Goal: Task Accomplishment & Management: Complete application form

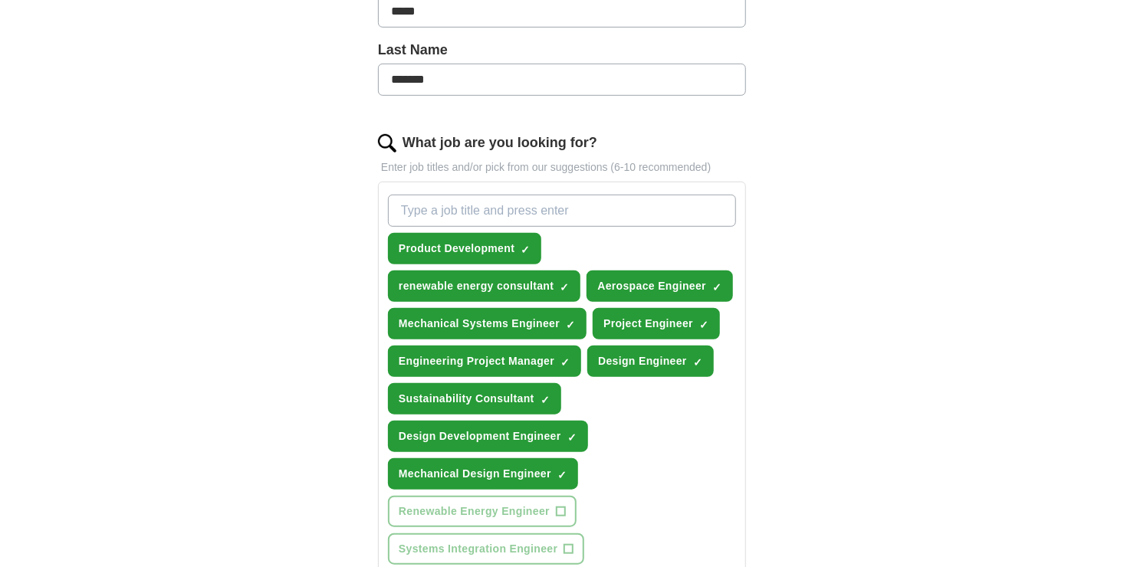
scroll to position [383, 0]
click at [0, 0] on span "×" at bounding box center [0, 0] width 0 height 0
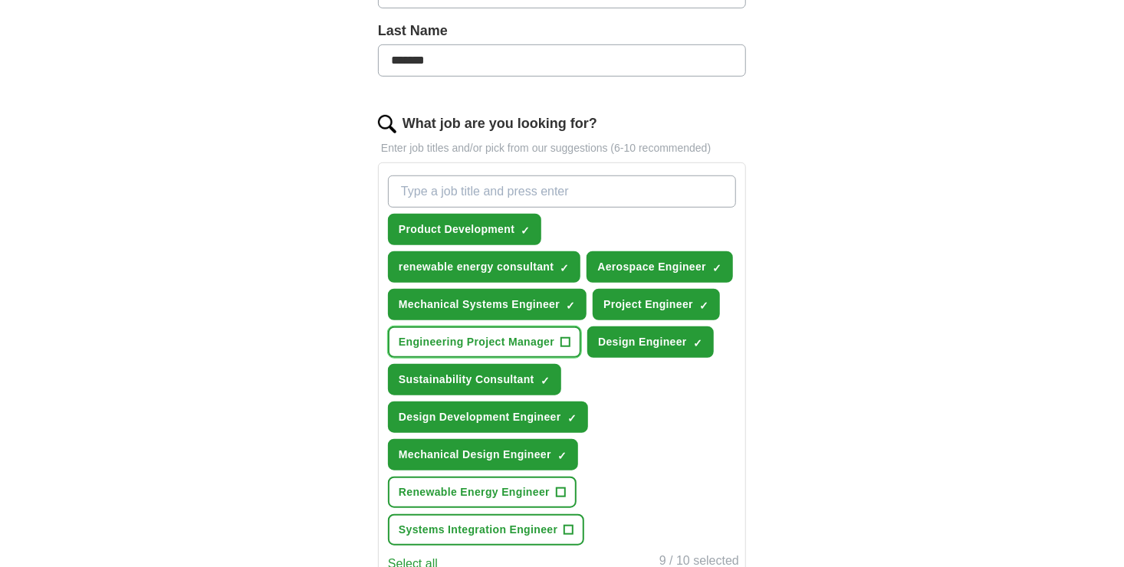
scroll to position [402, 0]
click at [0, 0] on span "×" at bounding box center [0, 0] width 0 height 0
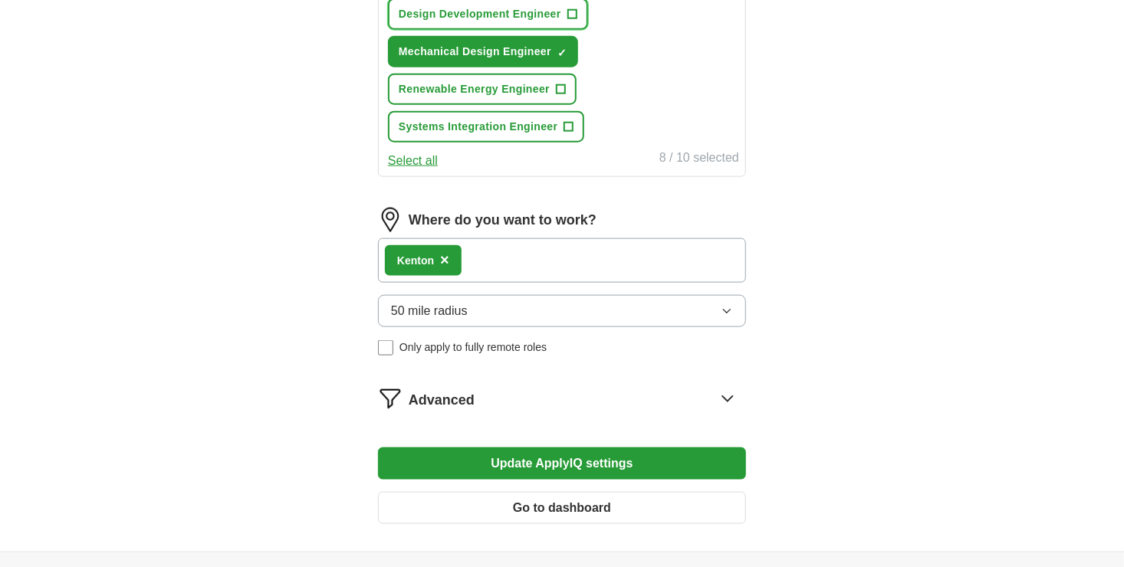
scroll to position [806, 0]
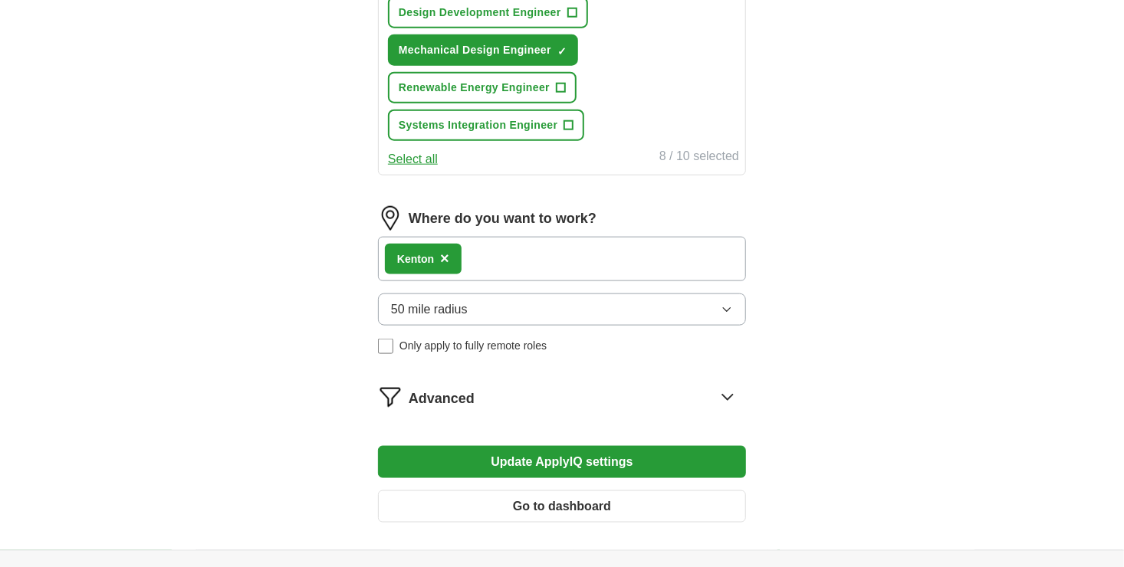
click at [445, 250] on span "×" at bounding box center [444, 258] width 9 height 17
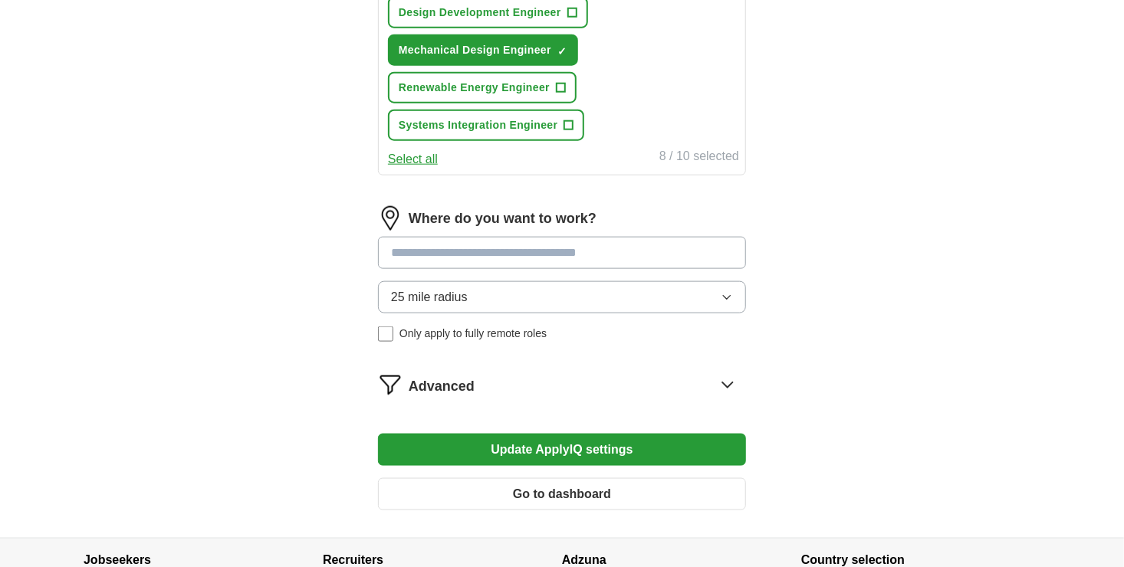
click at [445, 250] on input at bounding box center [562, 253] width 368 height 32
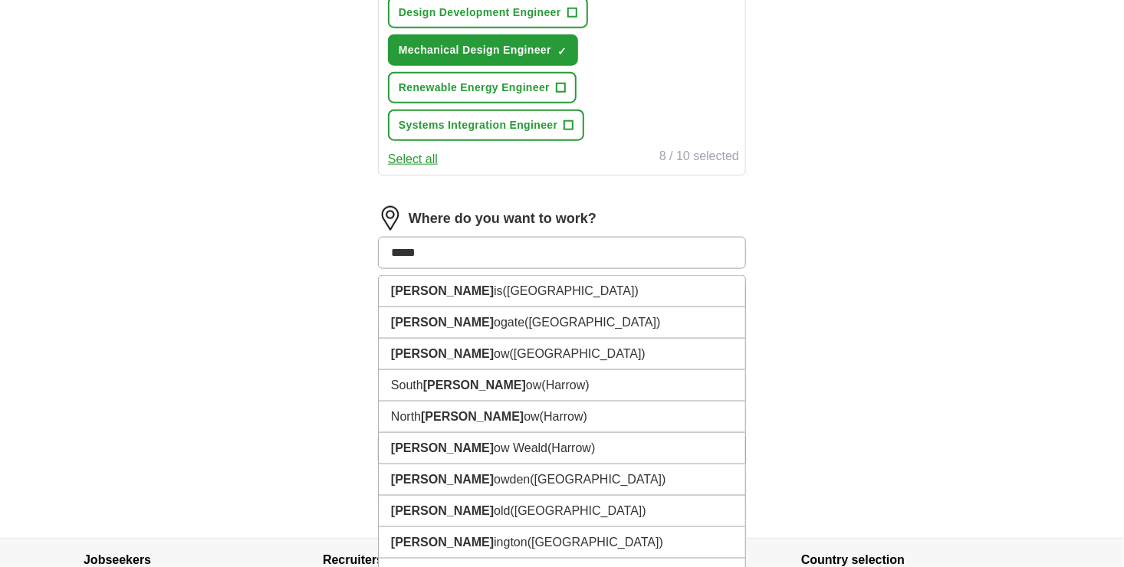
type input "******"
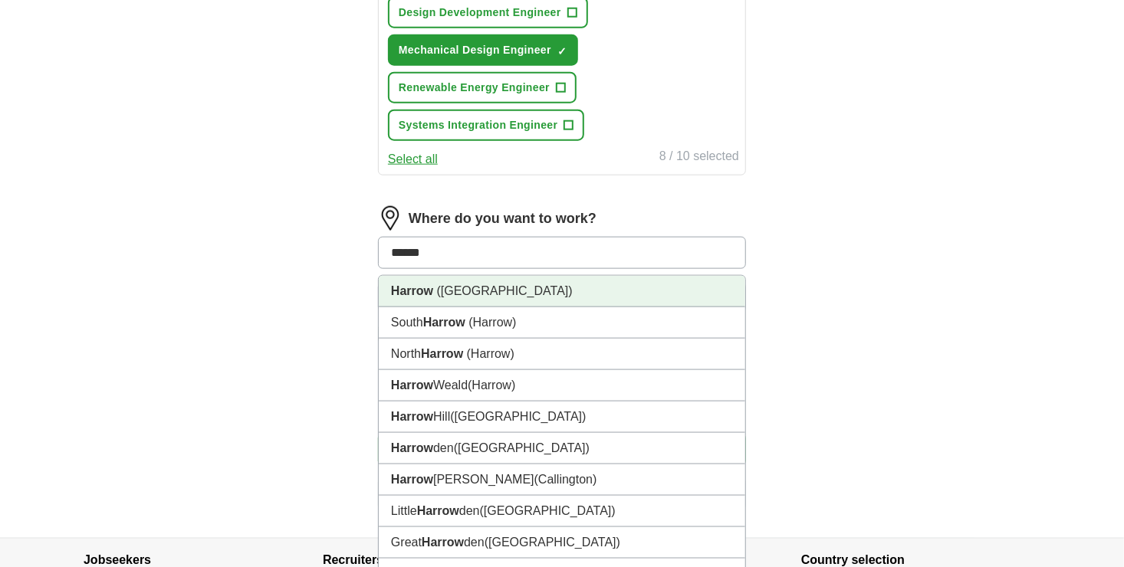
click at [448, 287] on span "(London)" at bounding box center [505, 290] width 136 height 13
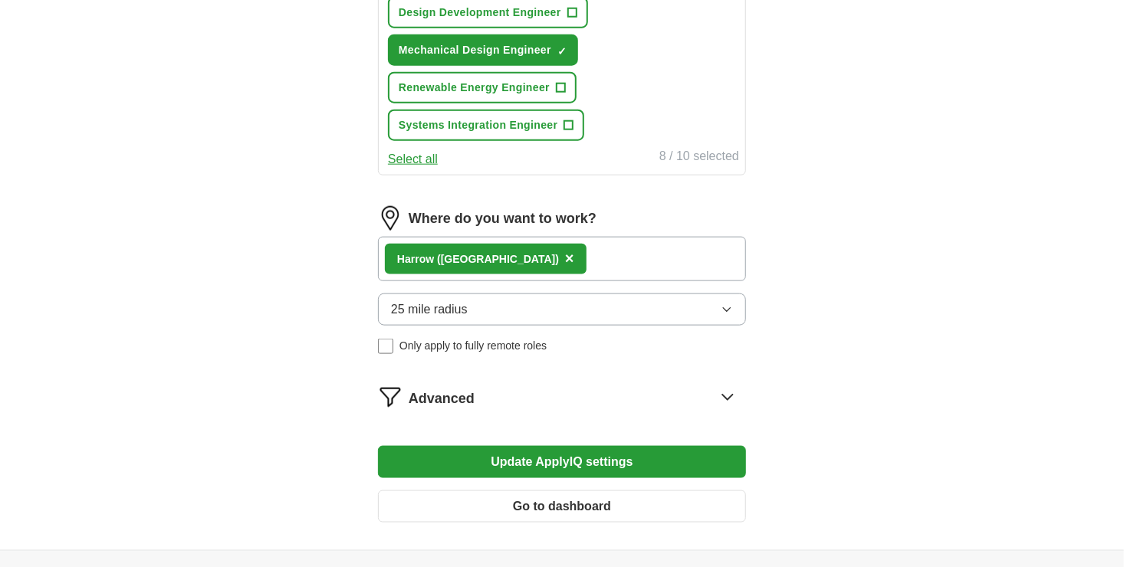
click at [471, 302] on button "25 mile radius" at bounding box center [562, 310] width 368 height 32
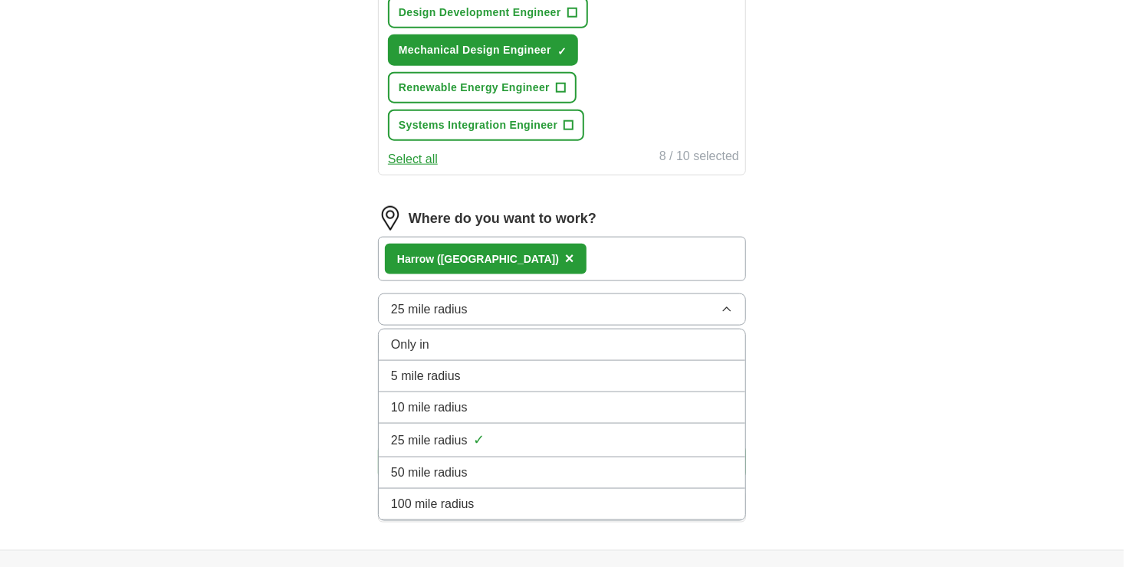
click at [501, 311] on button "25 mile radius" at bounding box center [562, 310] width 368 height 32
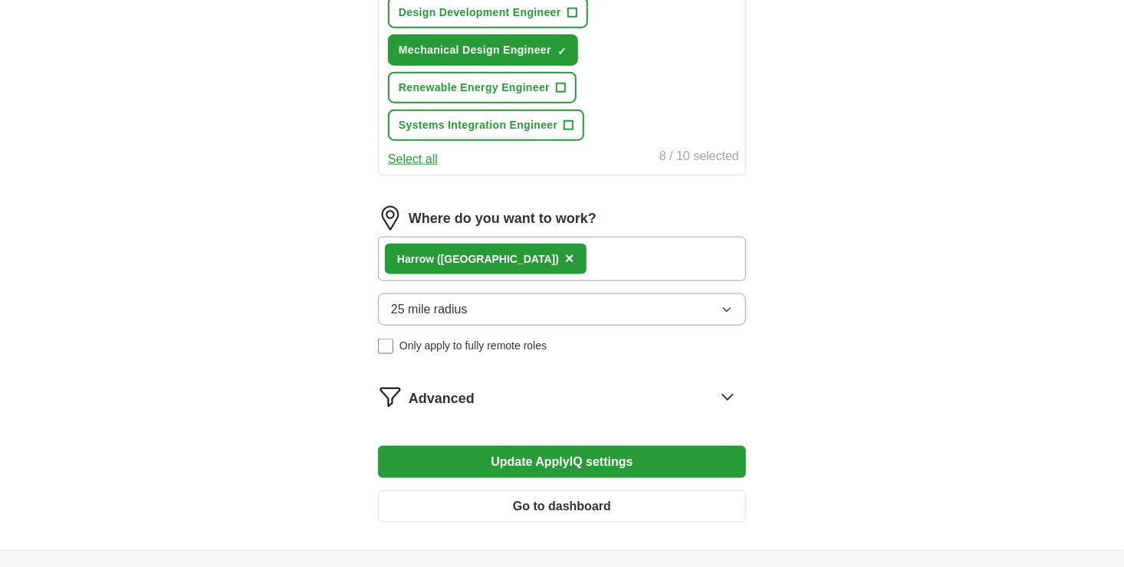
click at [548, 307] on button "25 mile radius" at bounding box center [562, 310] width 368 height 32
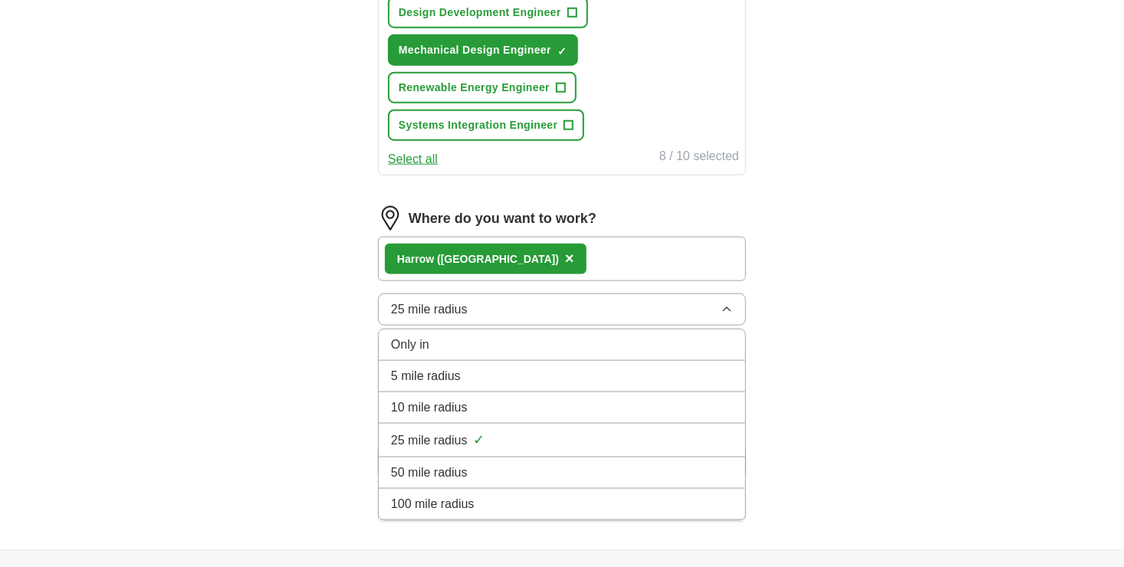
click at [498, 464] on div "50 mile radius" at bounding box center [562, 473] width 342 height 18
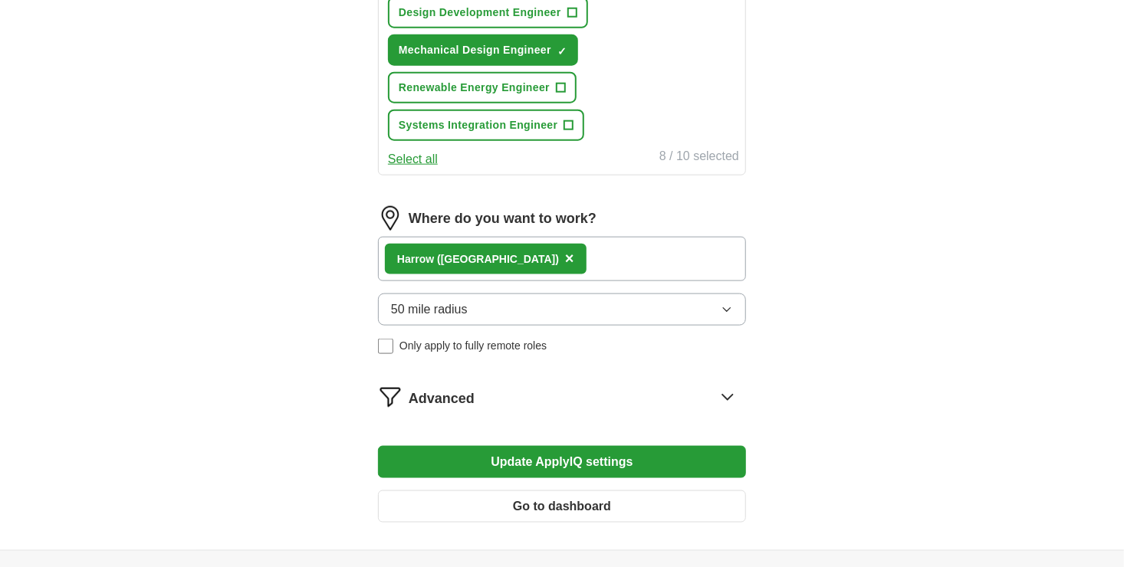
click at [701, 387] on div "Advanced" at bounding box center [577, 397] width 337 height 25
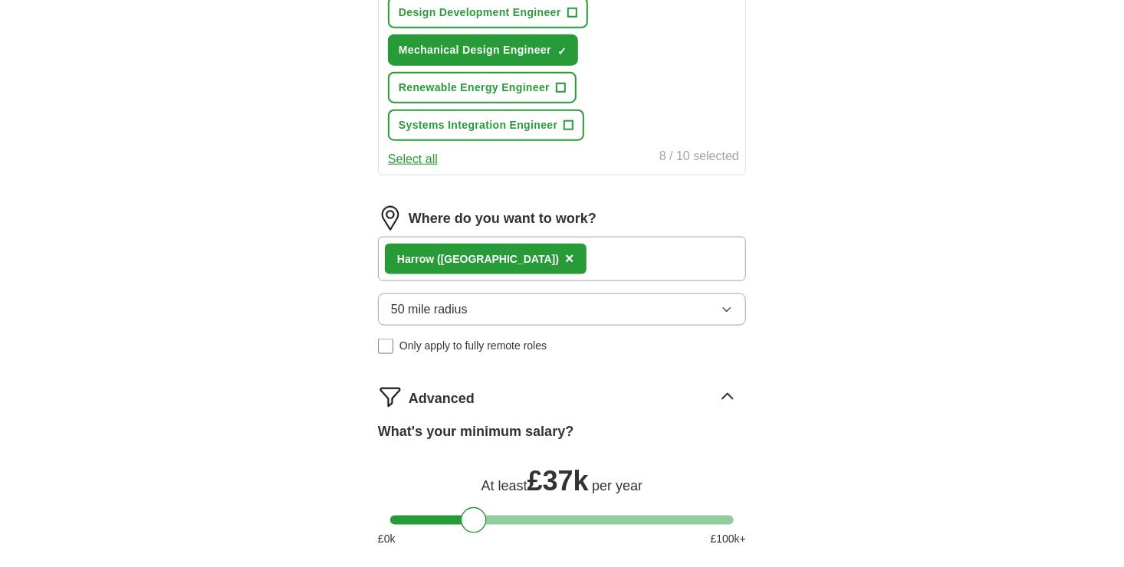
click at [734, 386] on icon at bounding box center [727, 397] width 25 height 25
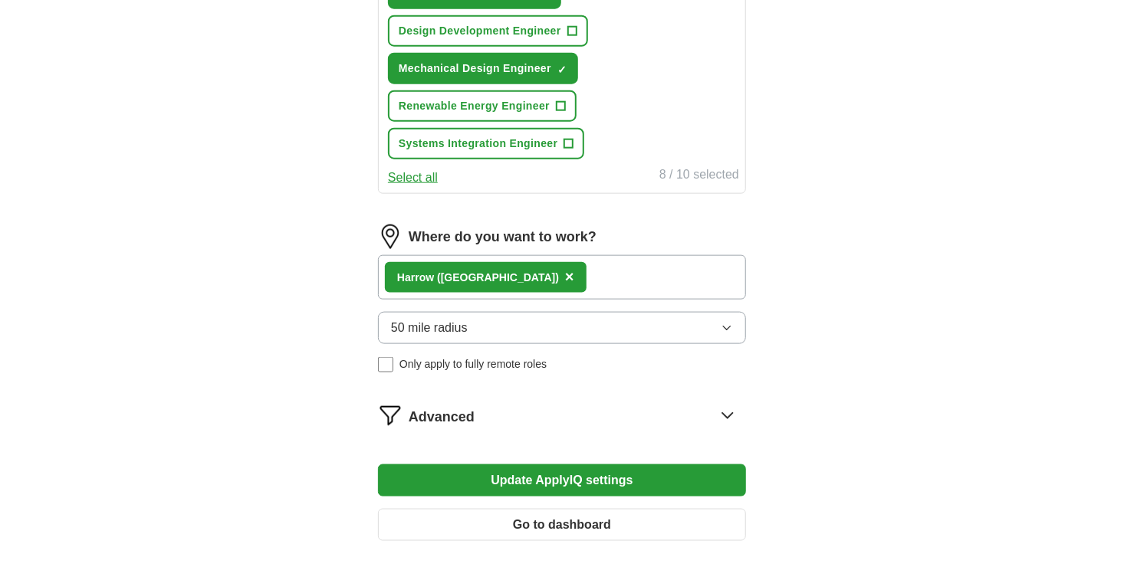
scroll to position [796, 0]
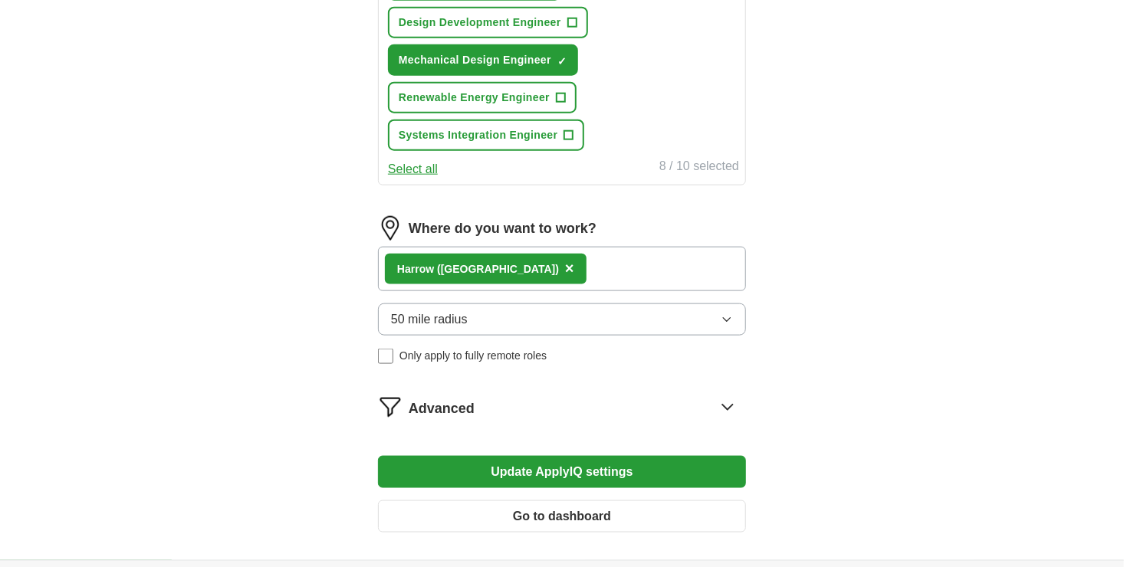
click at [635, 468] on button "Update ApplyIQ settings" at bounding box center [562, 472] width 368 height 32
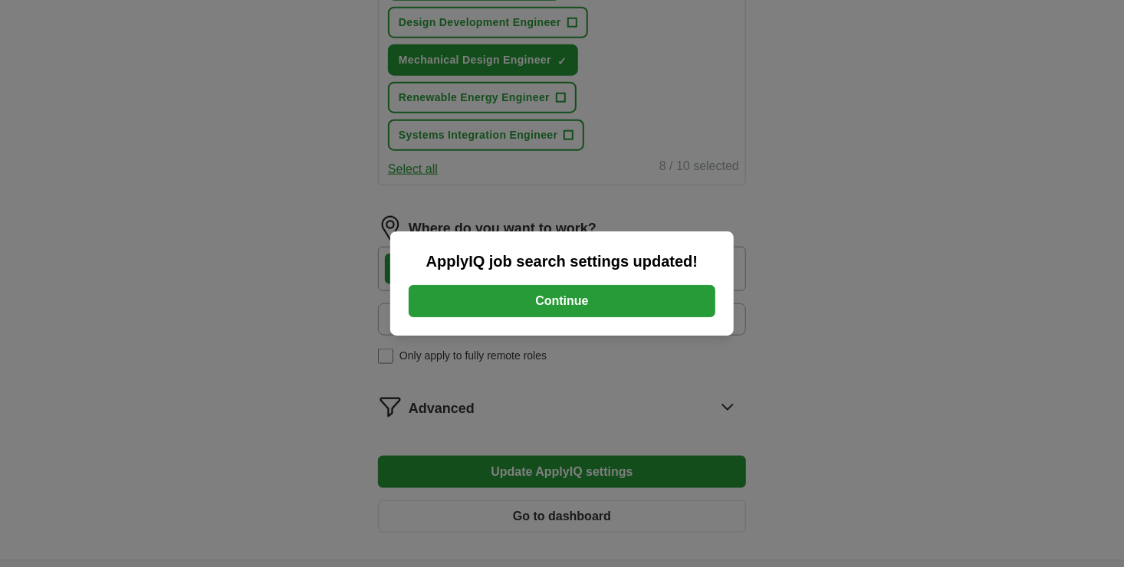
click at [567, 314] on button "Continue" at bounding box center [562, 301] width 307 height 32
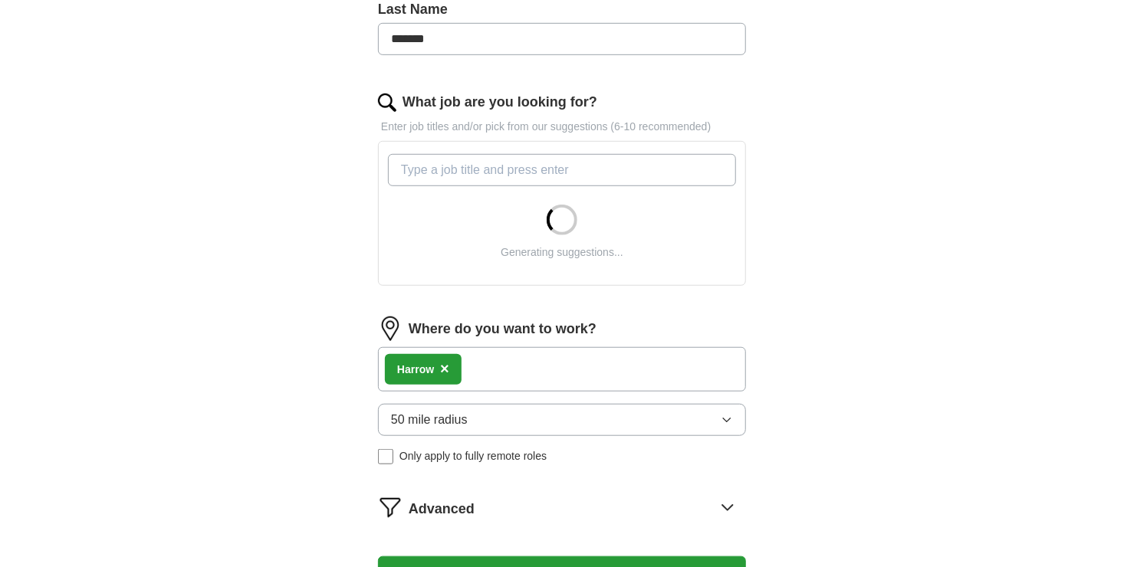
scroll to position [405, 0]
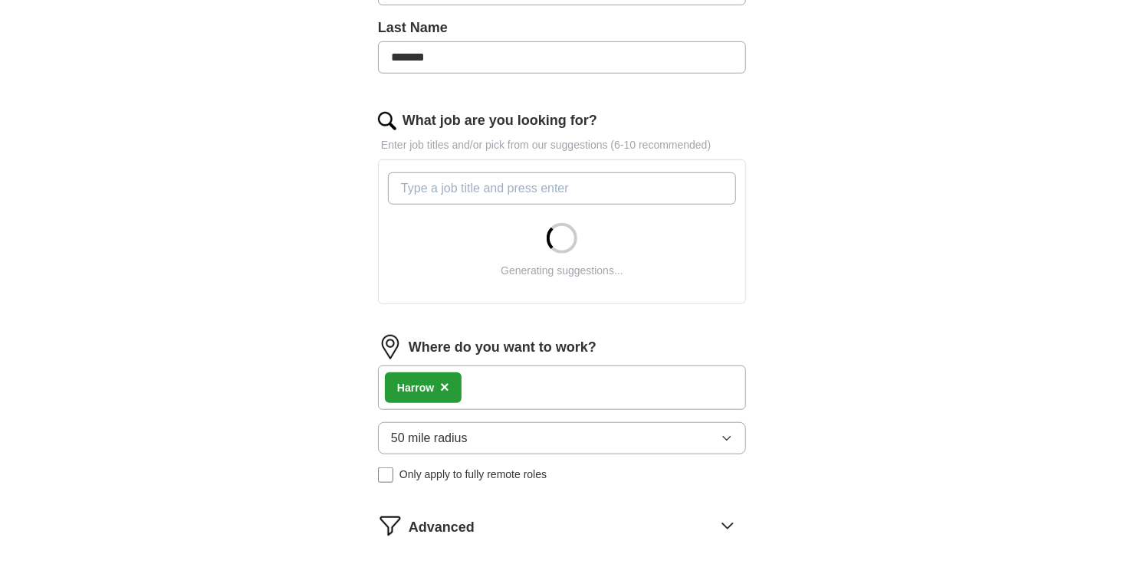
click at [534, 189] on input "What job are you looking for?" at bounding box center [562, 188] width 348 height 32
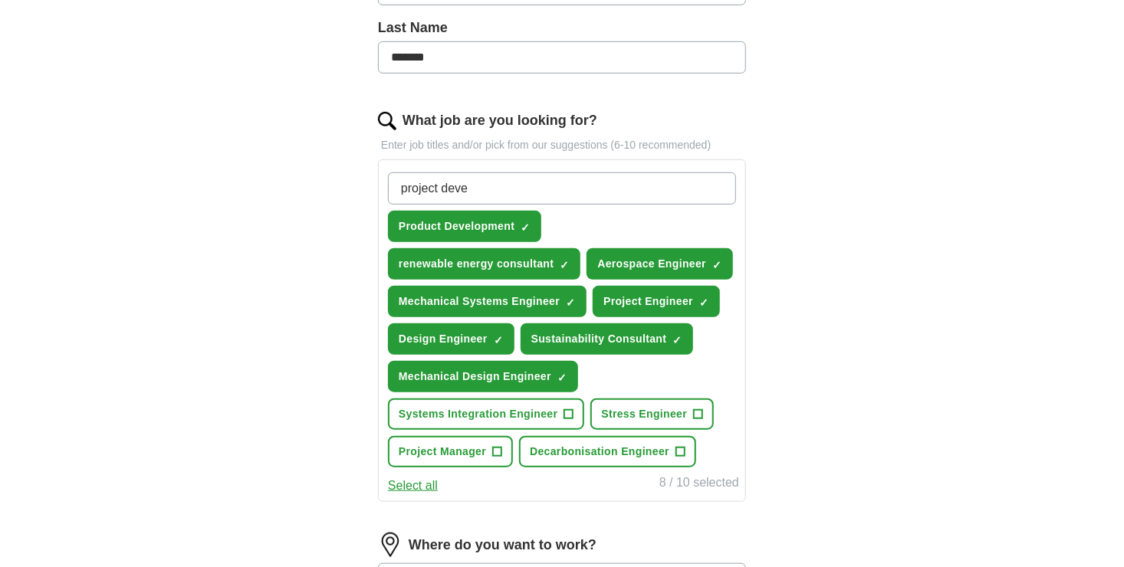
click at [409, 188] on input "project deve" at bounding box center [562, 188] width 348 height 32
click at [451, 189] on input "Project deve" at bounding box center [562, 188] width 348 height 32
type input "Project Development"
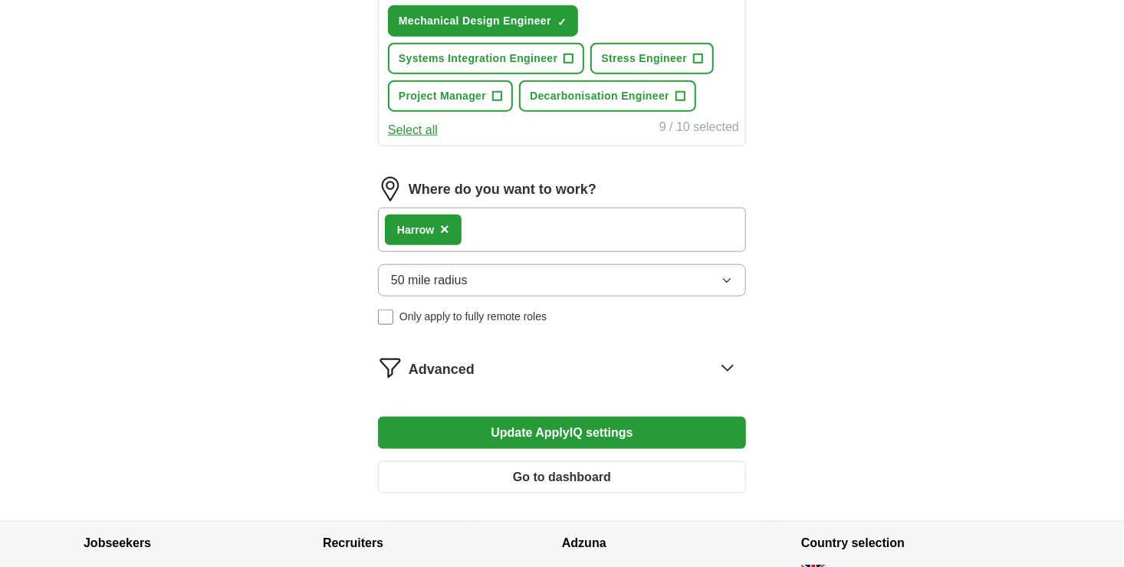
scroll to position [763, 0]
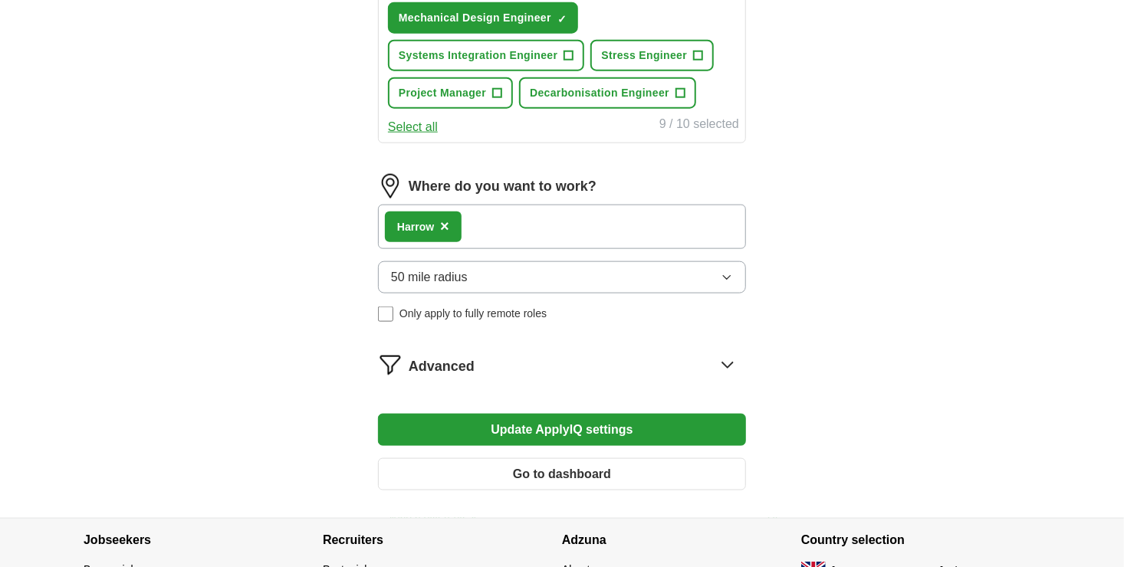
click at [661, 426] on button "Update ApplyIQ settings" at bounding box center [562, 430] width 368 height 32
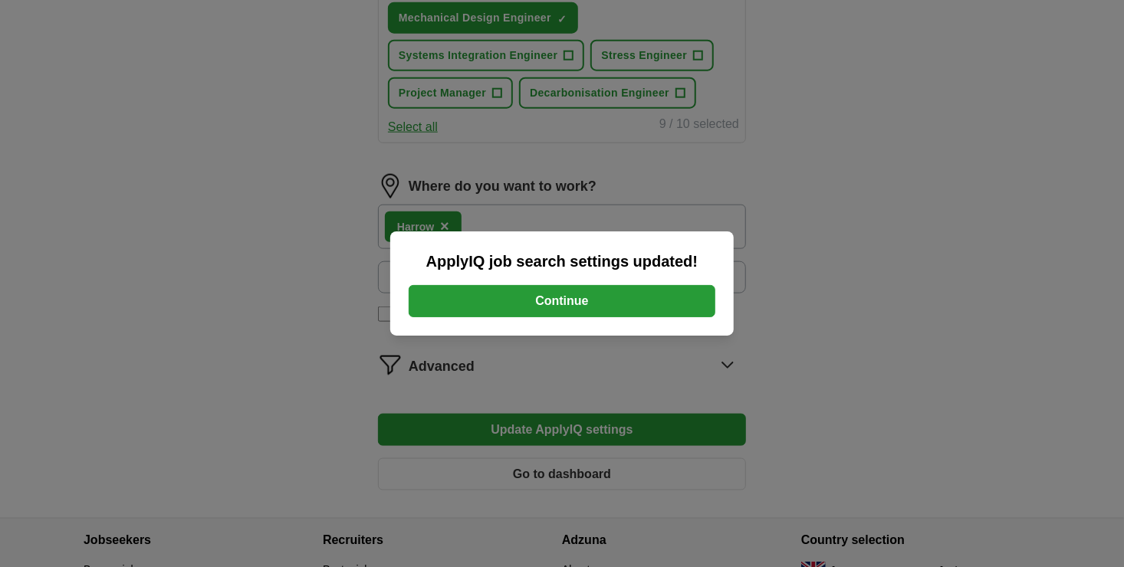
click at [1060, 366] on div "ApplyIQ job search settings updated! Continue" at bounding box center [562, 283] width 1124 height 567
click at [657, 300] on button "Continue" at bounding box center [562, 301] width 307 height 32
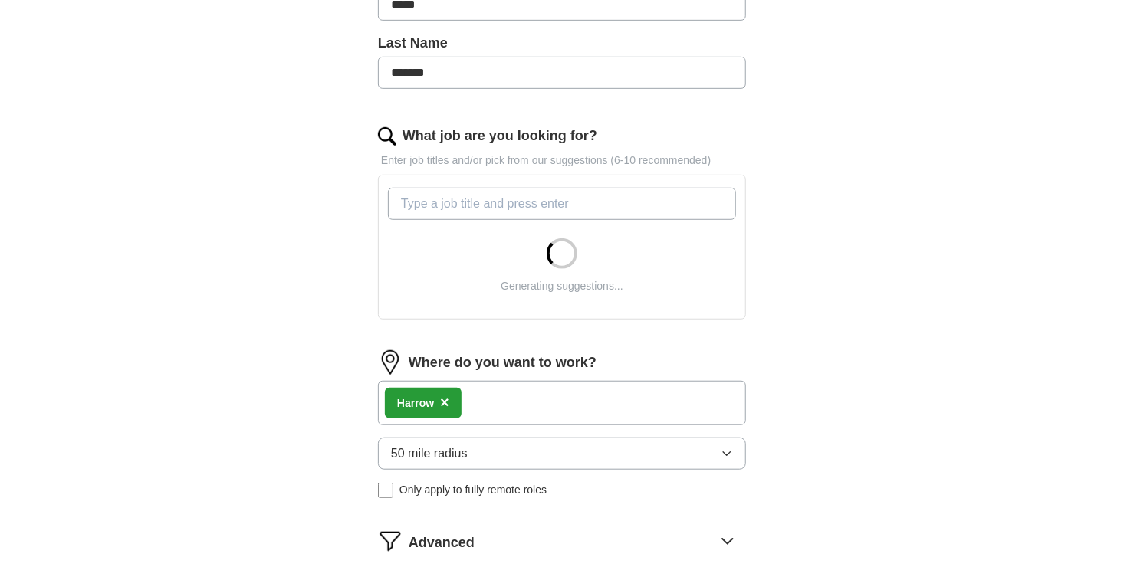
scroll to position [397, 0]
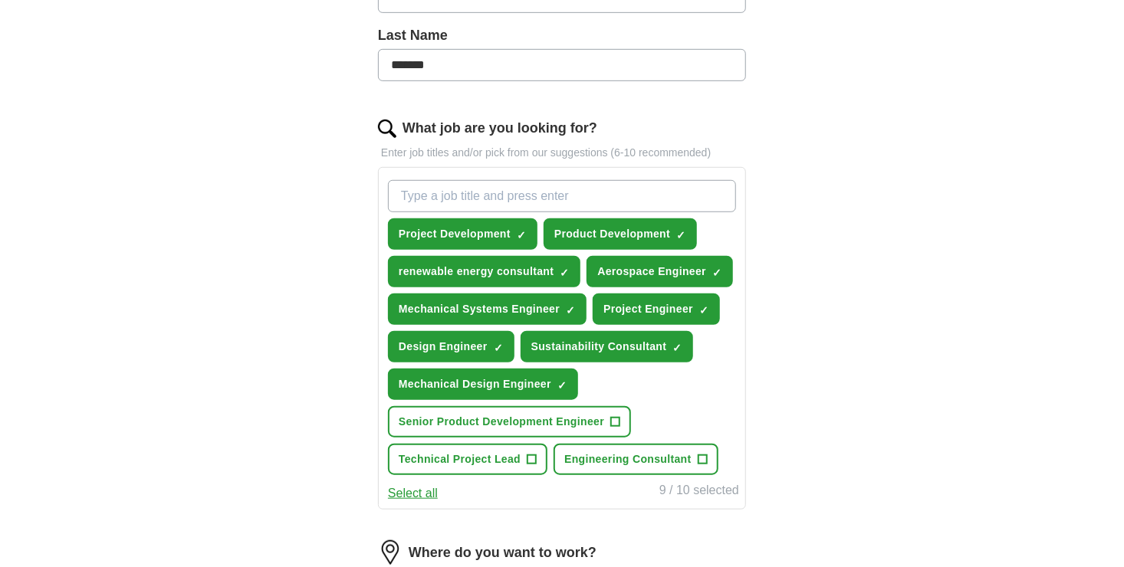
click at [613, 185] on input "What job are you looking for?" at bounding box center [562, 196] width 348 height 32
type input "Graduate"
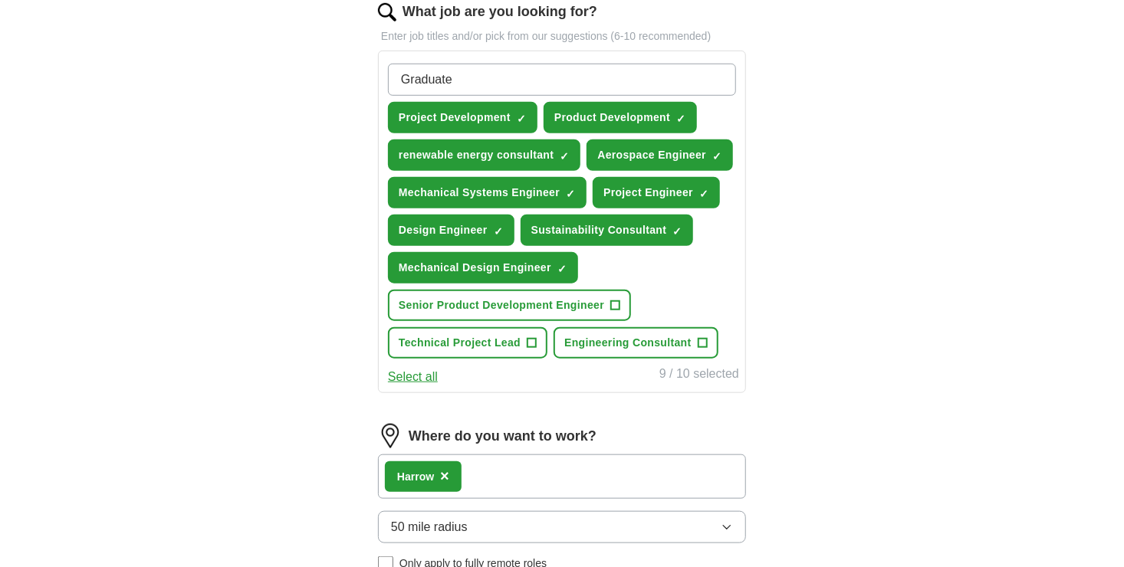
scroll to position [514, 0]
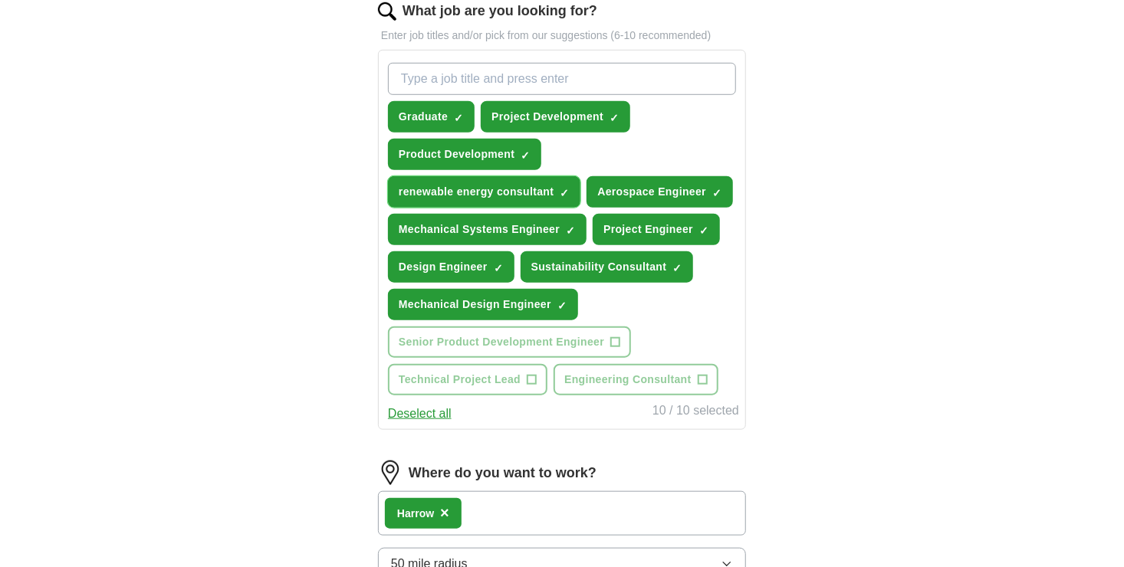
click at [0, 0] on span "×" at bounding box center [0, 0] width 0 height 0
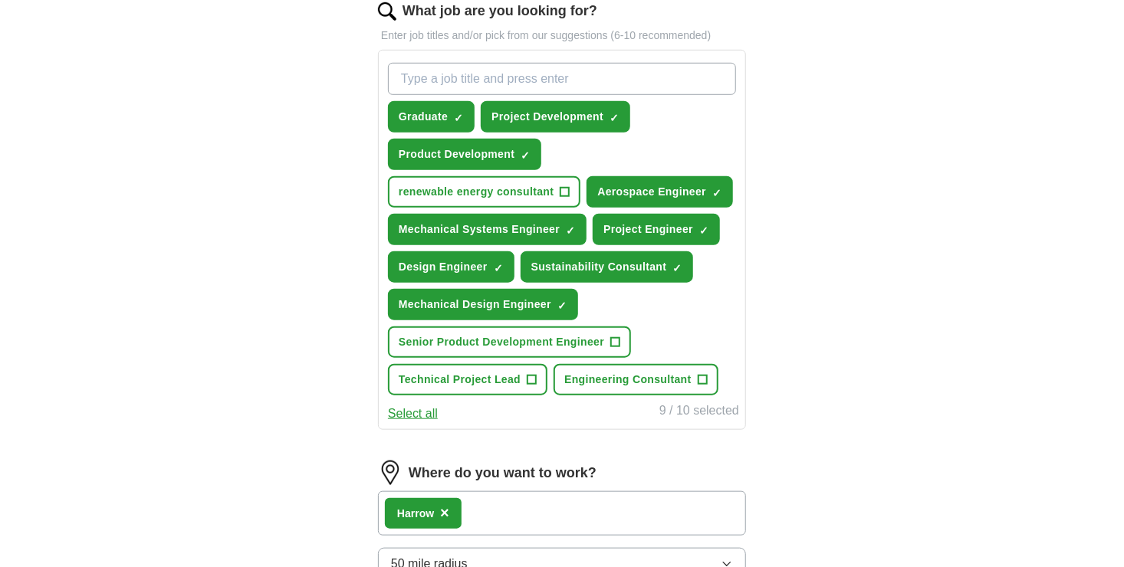
click at [632, 71] on input "What job are you looking for?" at bounding box center [562, 79] width 348 height 32
type input "Junior"
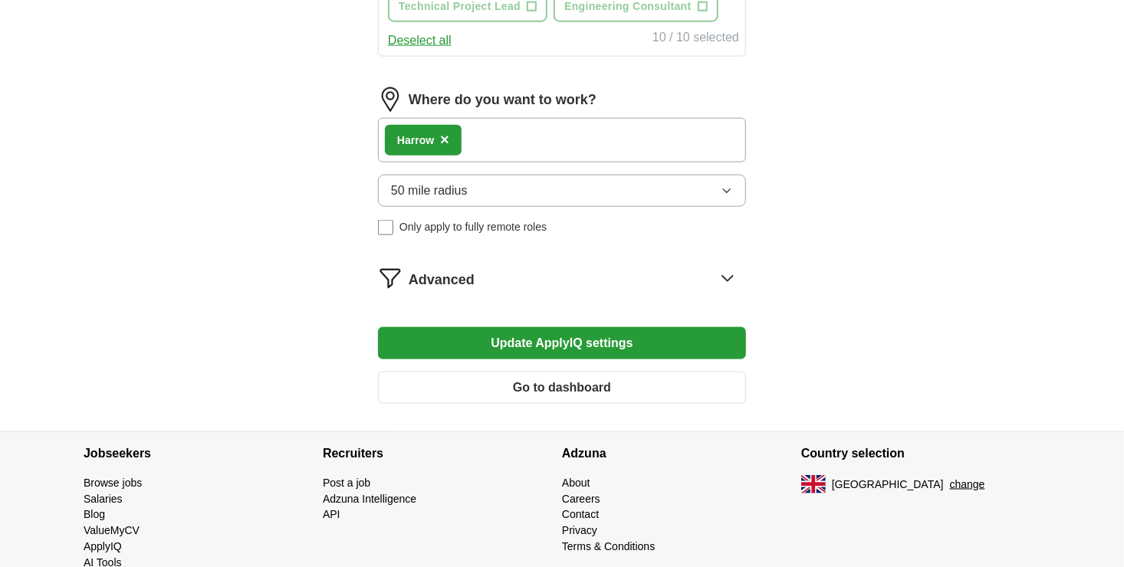
scroll to position [914, 0]
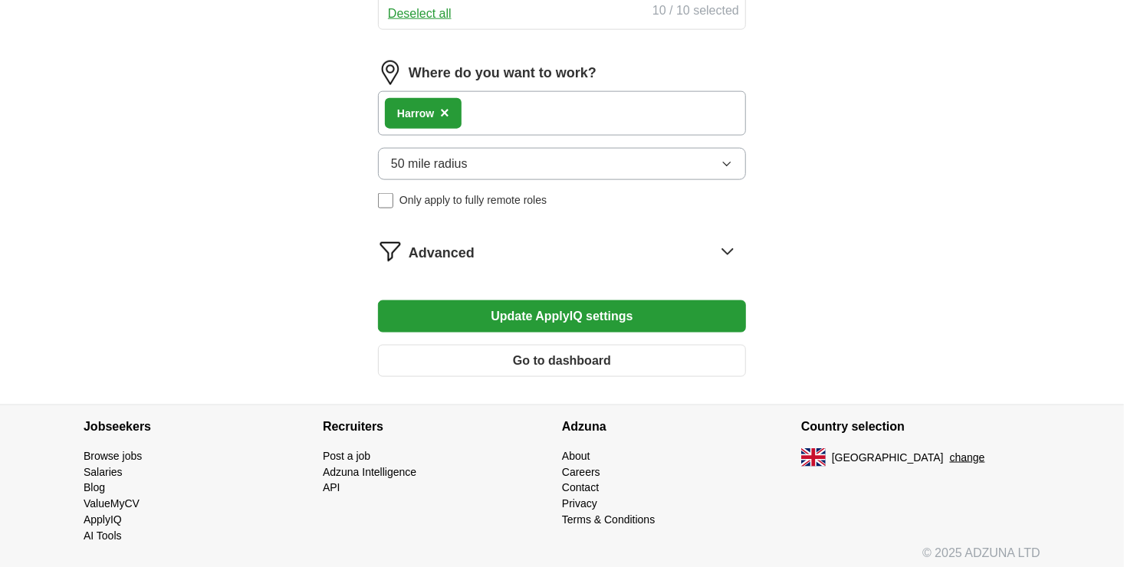
click at [664, 306] on button "Update ApplyIQ settings" at bounding box center [562, 316] width 368 height 32
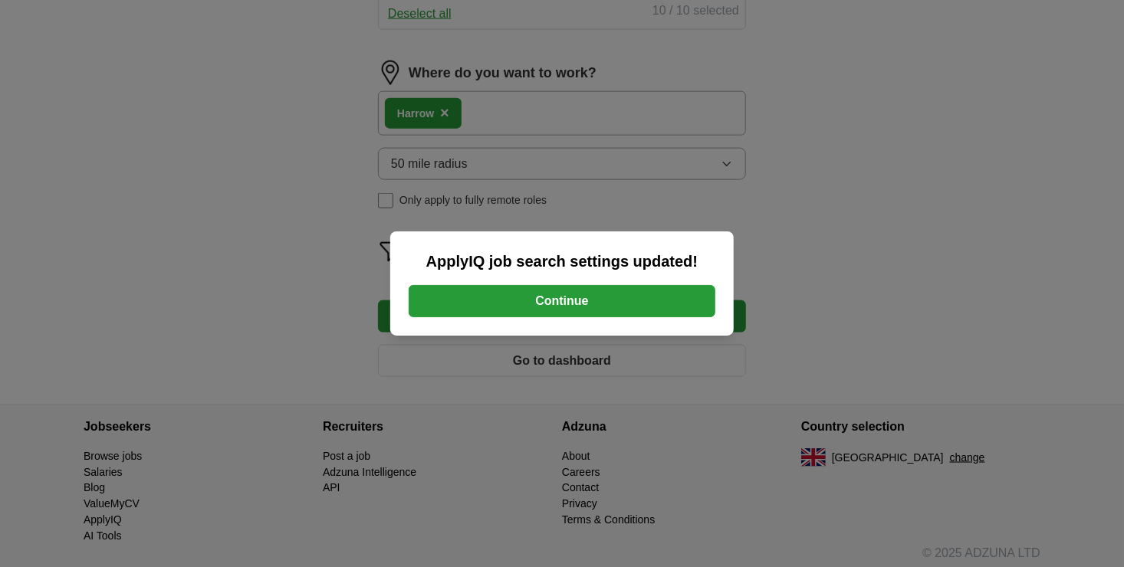
click at [664, 306] on button "Continue" at bounding box center [562, 301] width 307 height 32
